Goal: Task Accomplishment & Management: Manage account settings

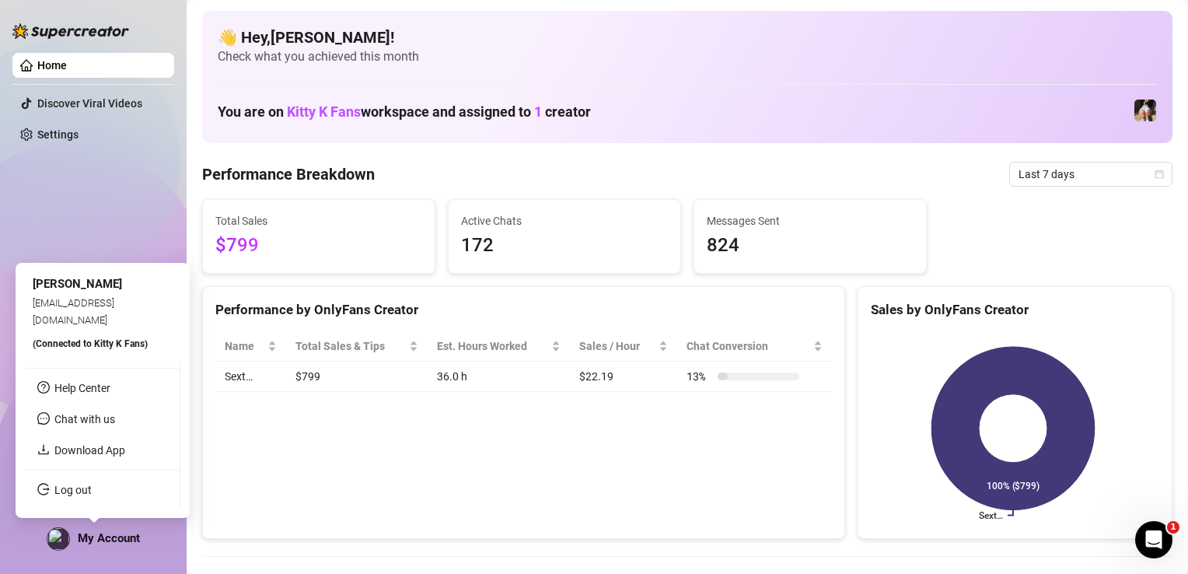
click at [109, 535] on span "My Account" at bounding box center [109, 538] width 62 height 14
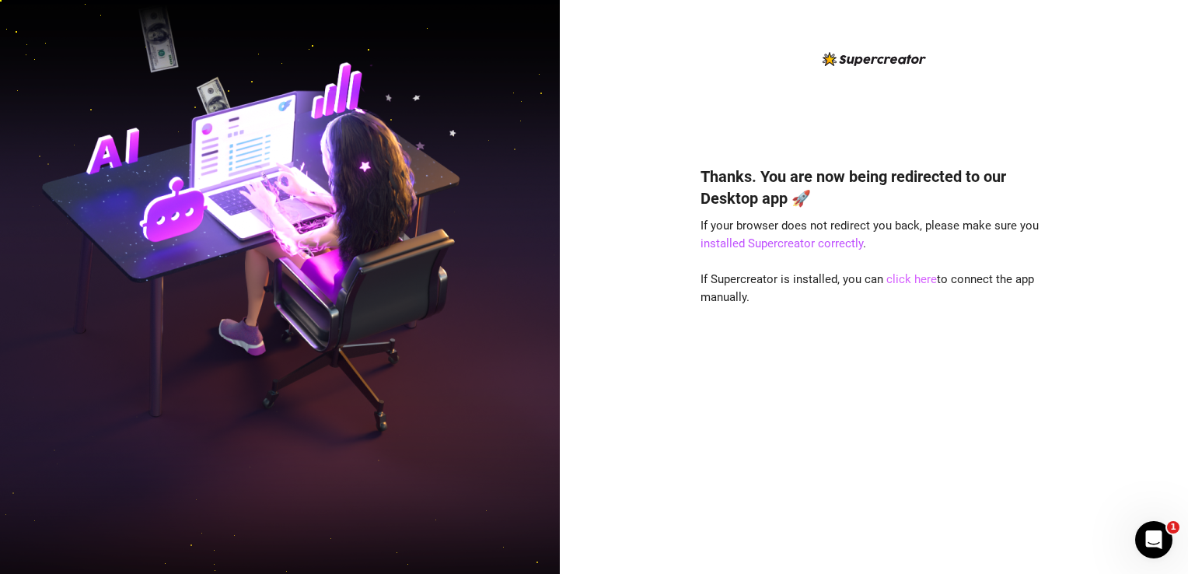
click at [911, 280] on link "click here" at bounding box center [911, 279] width 51 height 14
click at [909, 274] on link "click here" at bounding box center [911, 279] width 51 height 14
